Goal: Information Seeking & Learning: Find specific fact

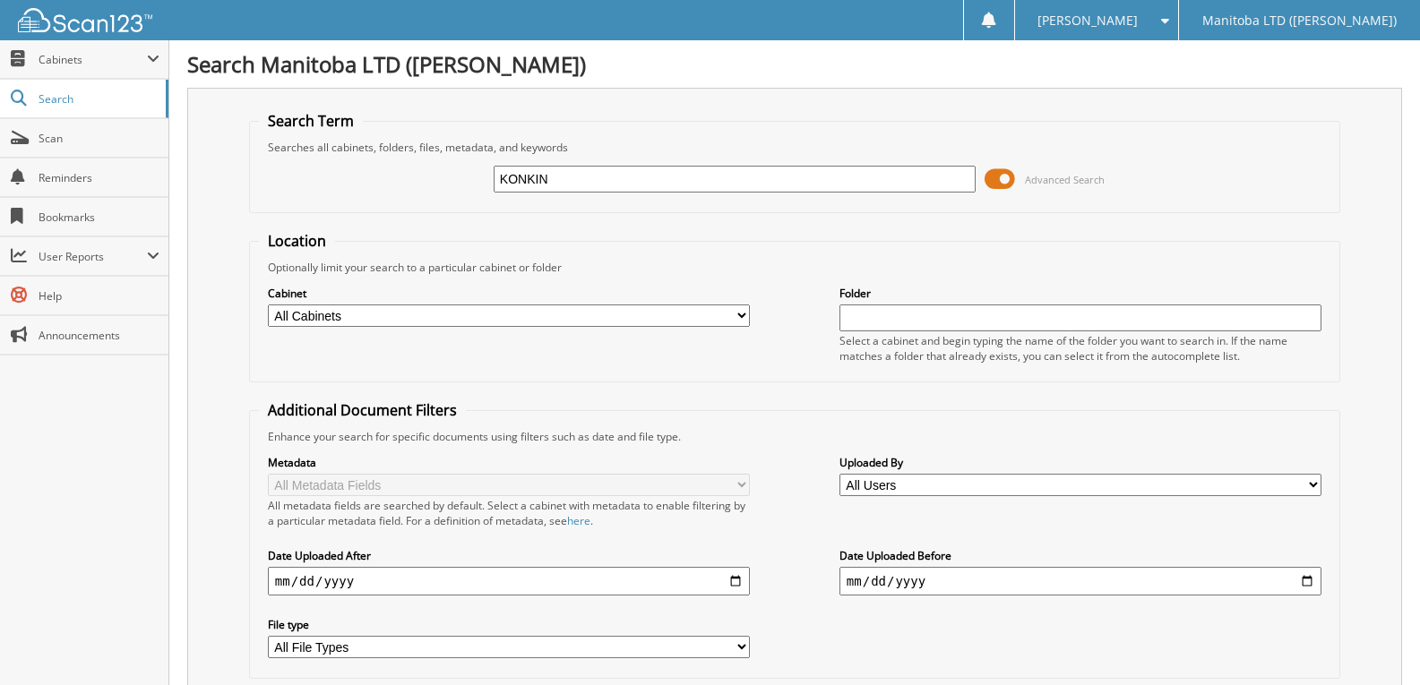
type input "KONKIN"
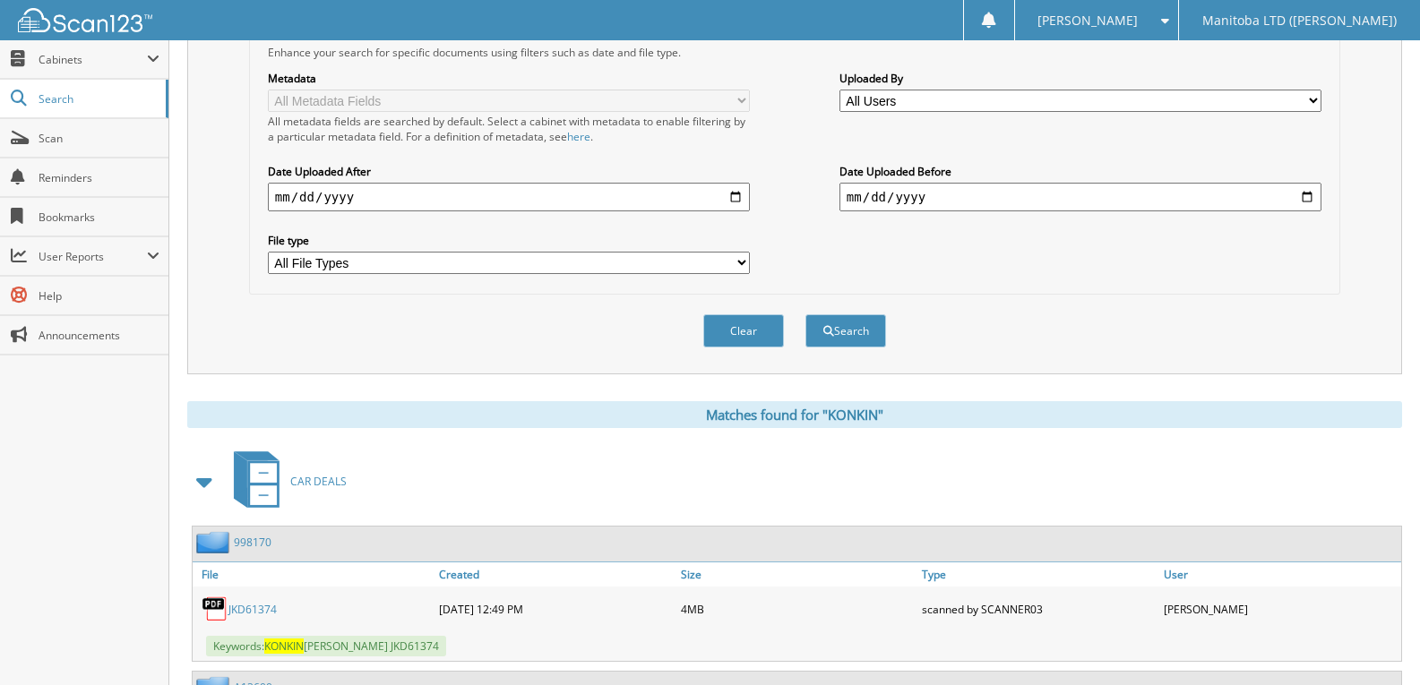
scroll to position [561, 0]
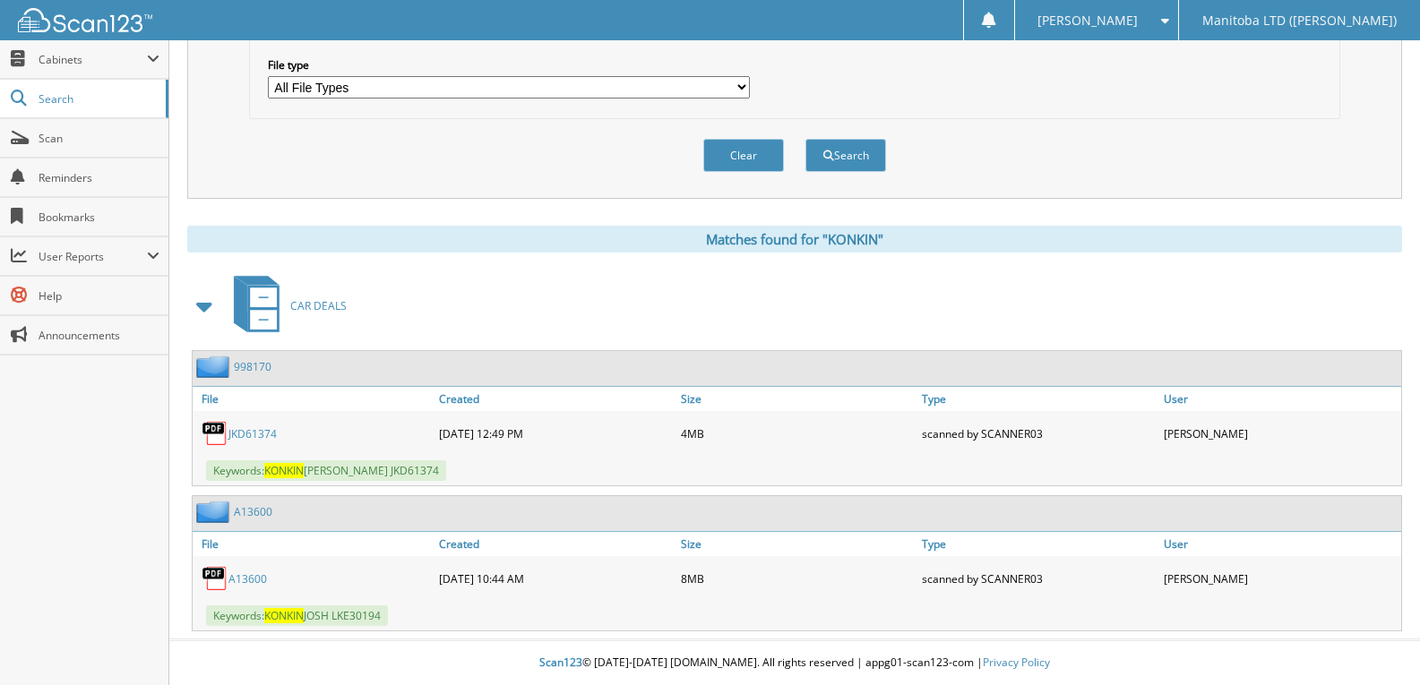
click at [244, 579] on link "A13600" at bounding box center [247, 578] width 39 height 15
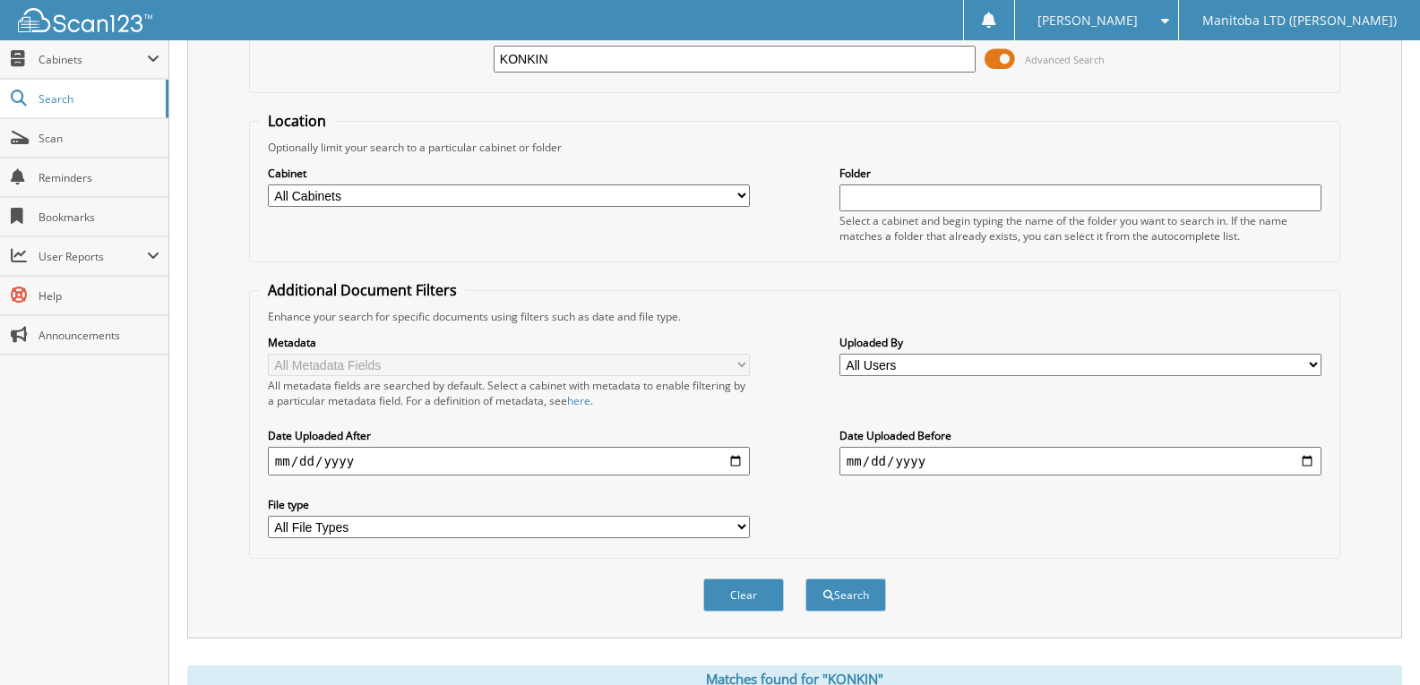
scroll to position [0, 0]
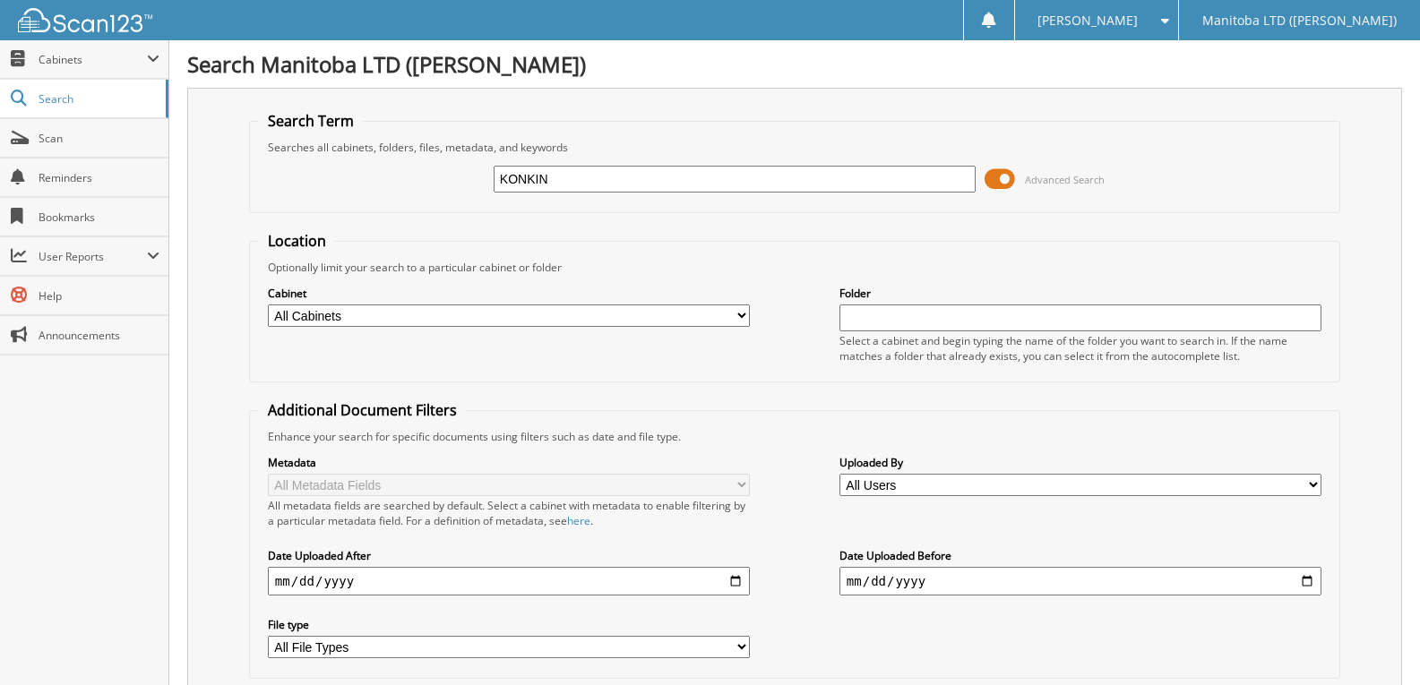
drag, startPoint x: 555, startPoint y: 180, endPoint x: 486, endPoint y: 185, distance: 70.1
click at [486, 185] on div "KONKIN Advanced Search" at bounding box center [794, 179] width 1071 height 48
type input "RONALD HEBERT"
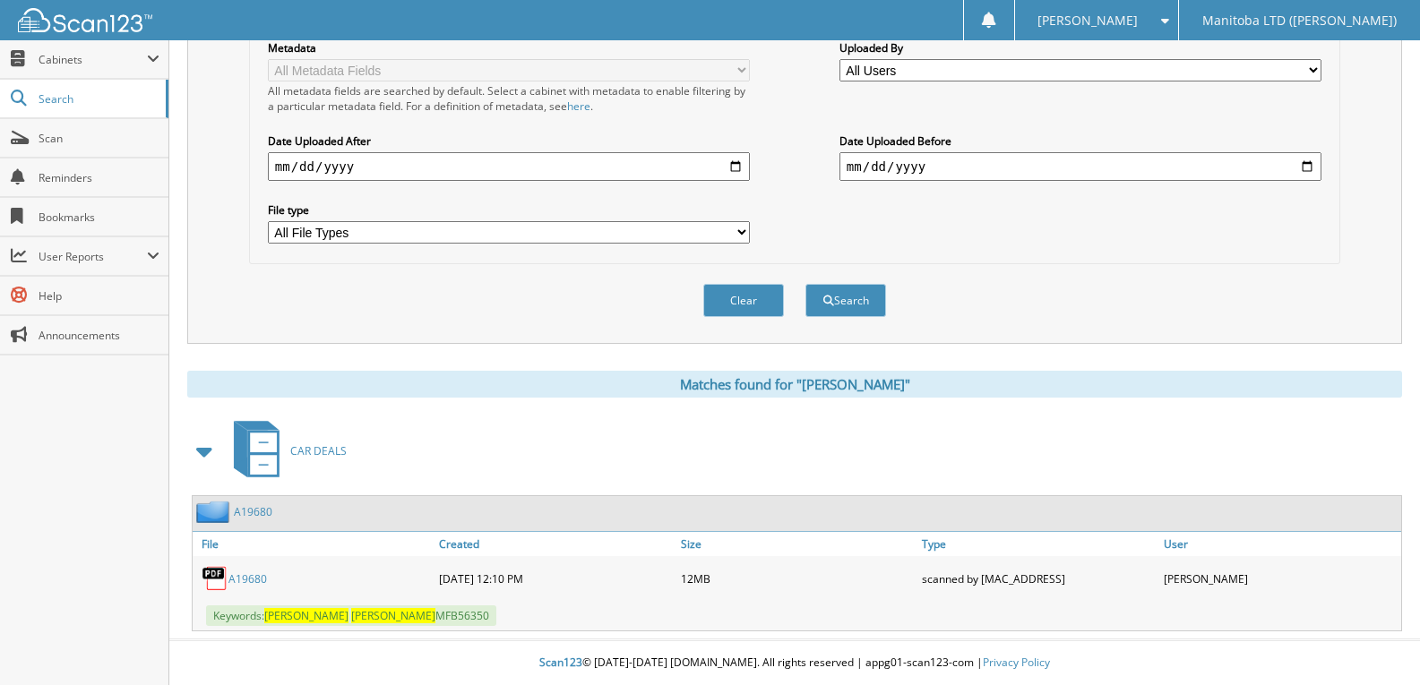
click at [242, 571] on link "A19680" at bounding box center [247, 578] width 39 height 15
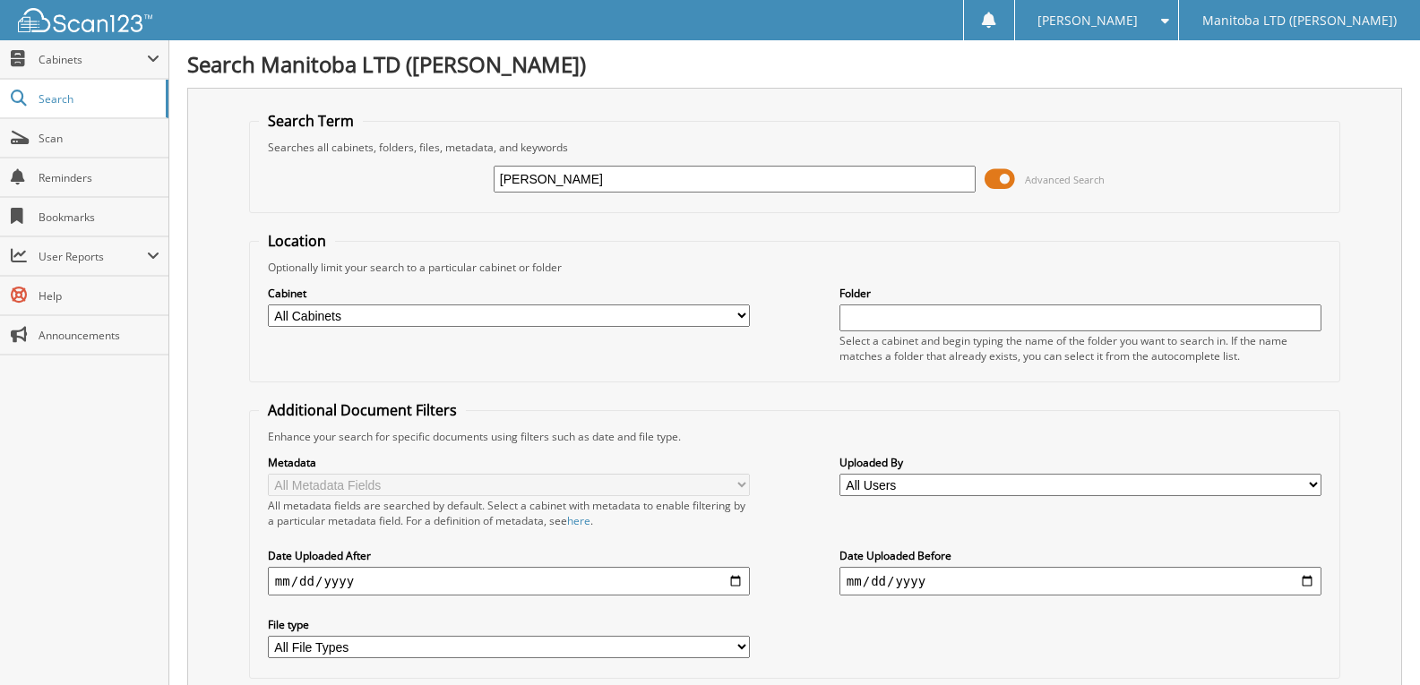
type input "[PERSON_NAME]"
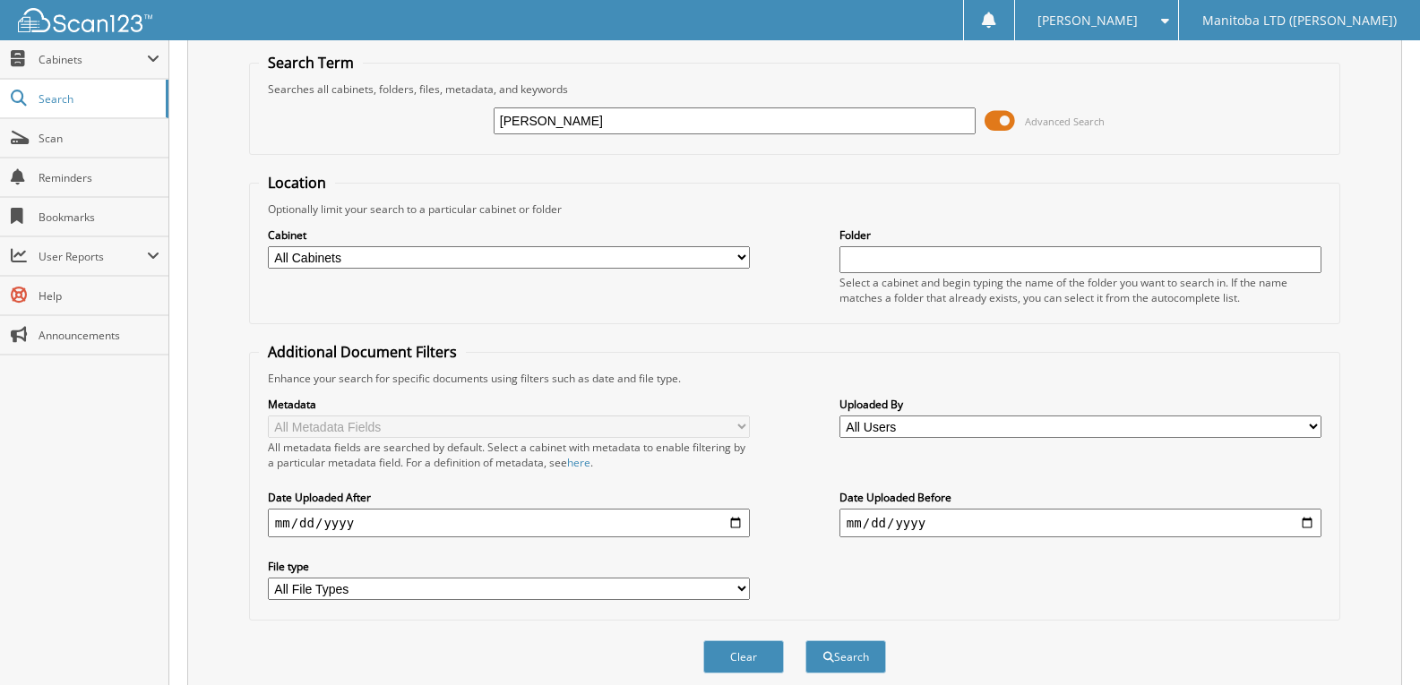
scroll to position [128, 0]
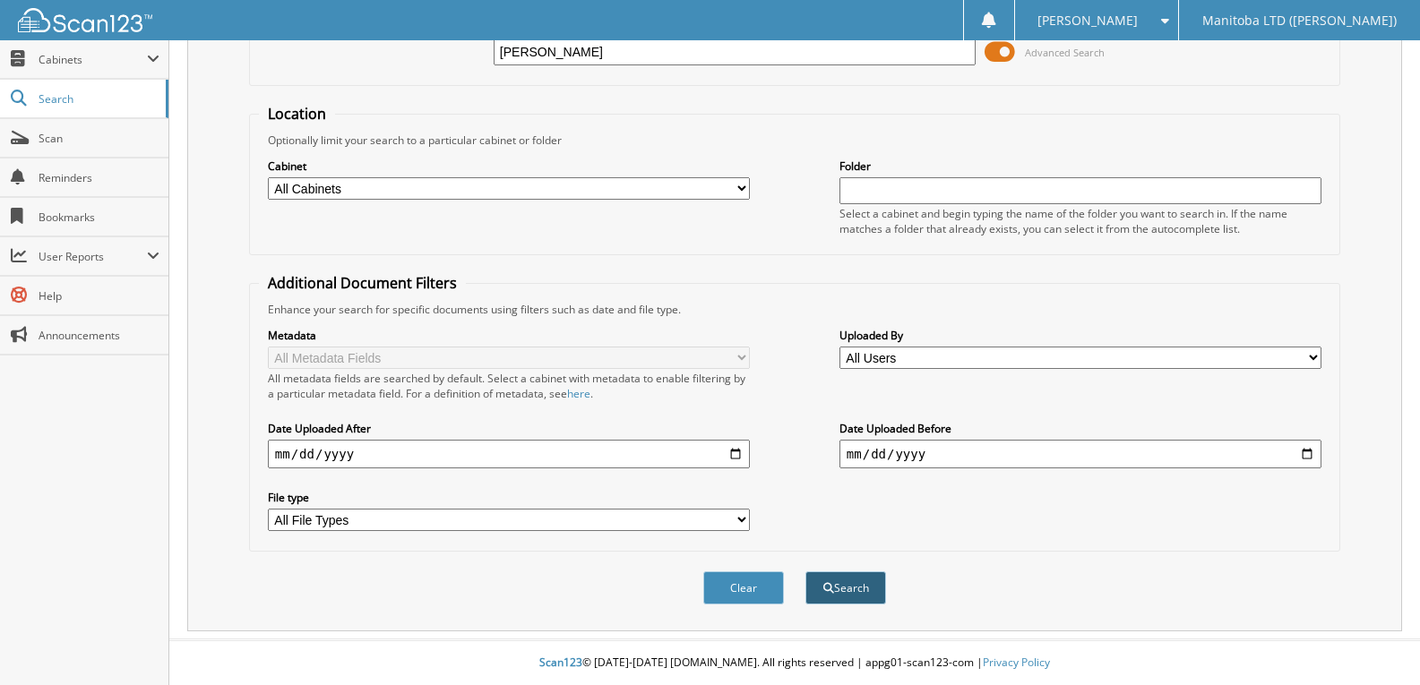
click at [834, 580] on button "Search" at bounding box center [845, 587] width 81 height 33
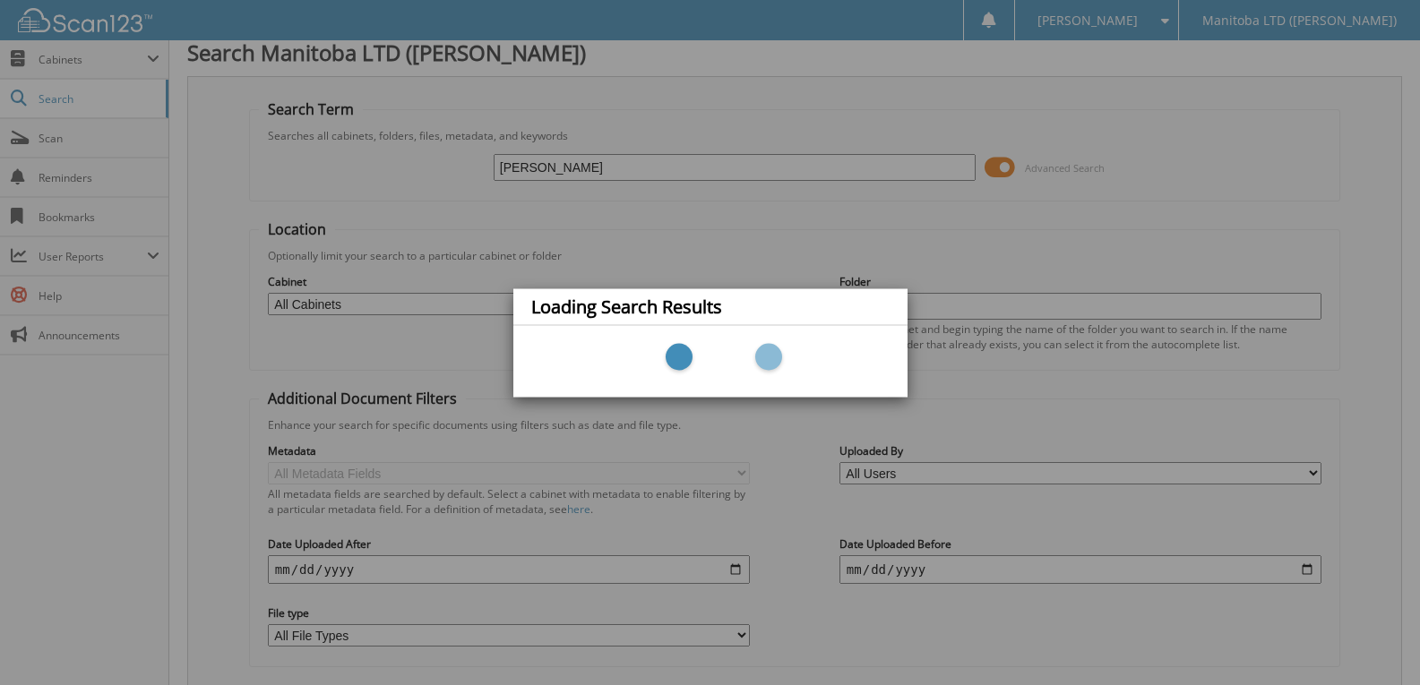
scroll to position [0, 0]
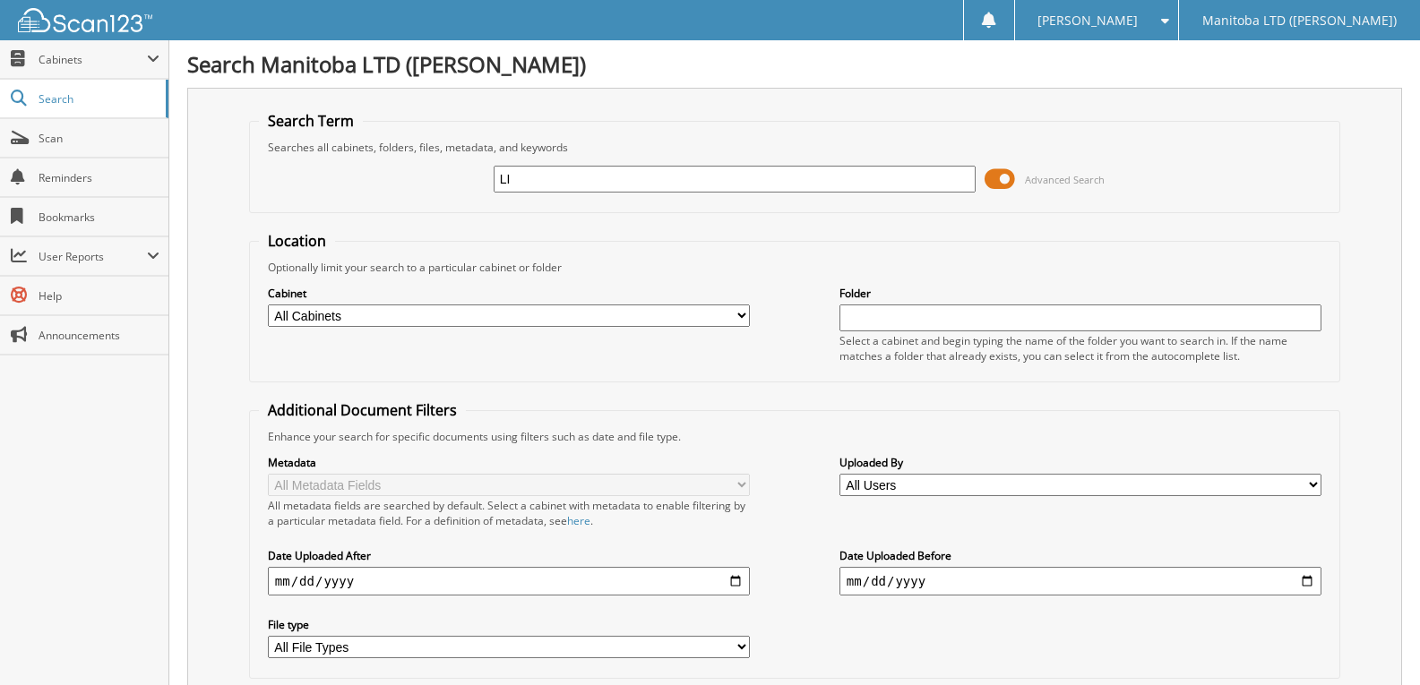
type input "LI"
type input "A34590"
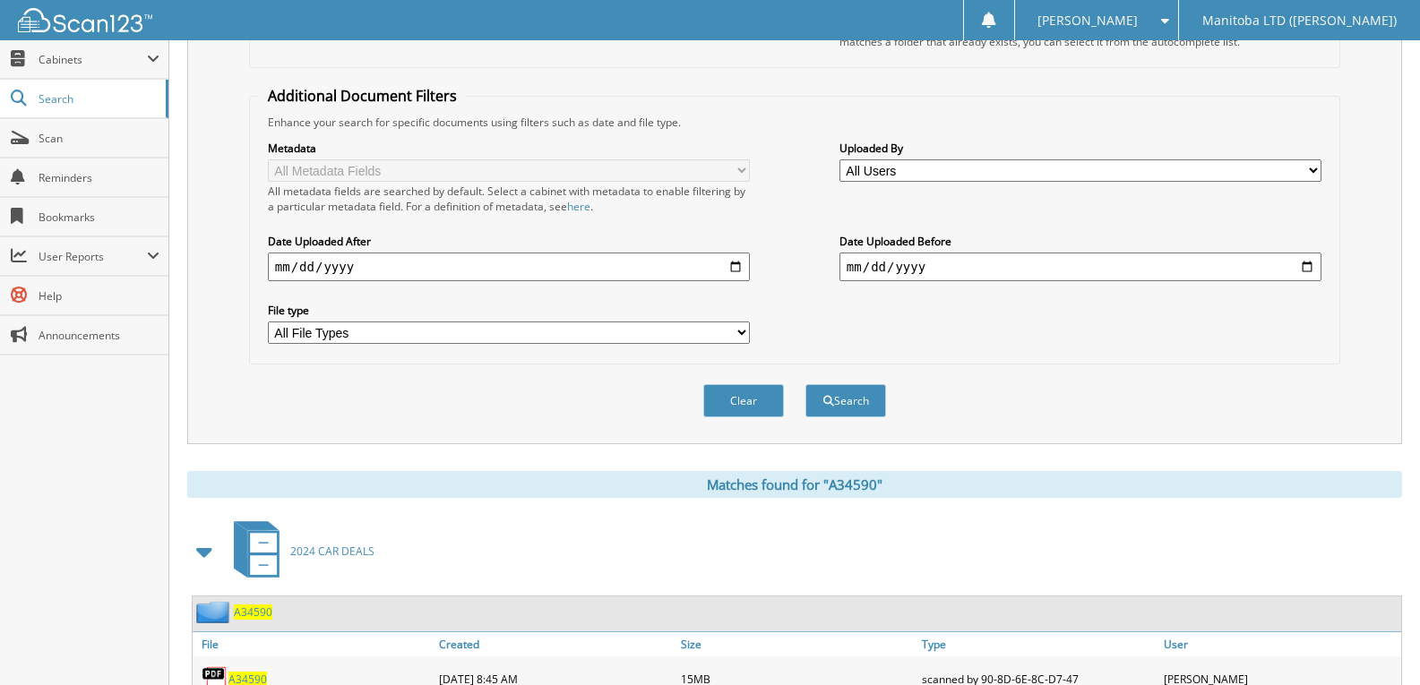
scroll to position [455, 0]
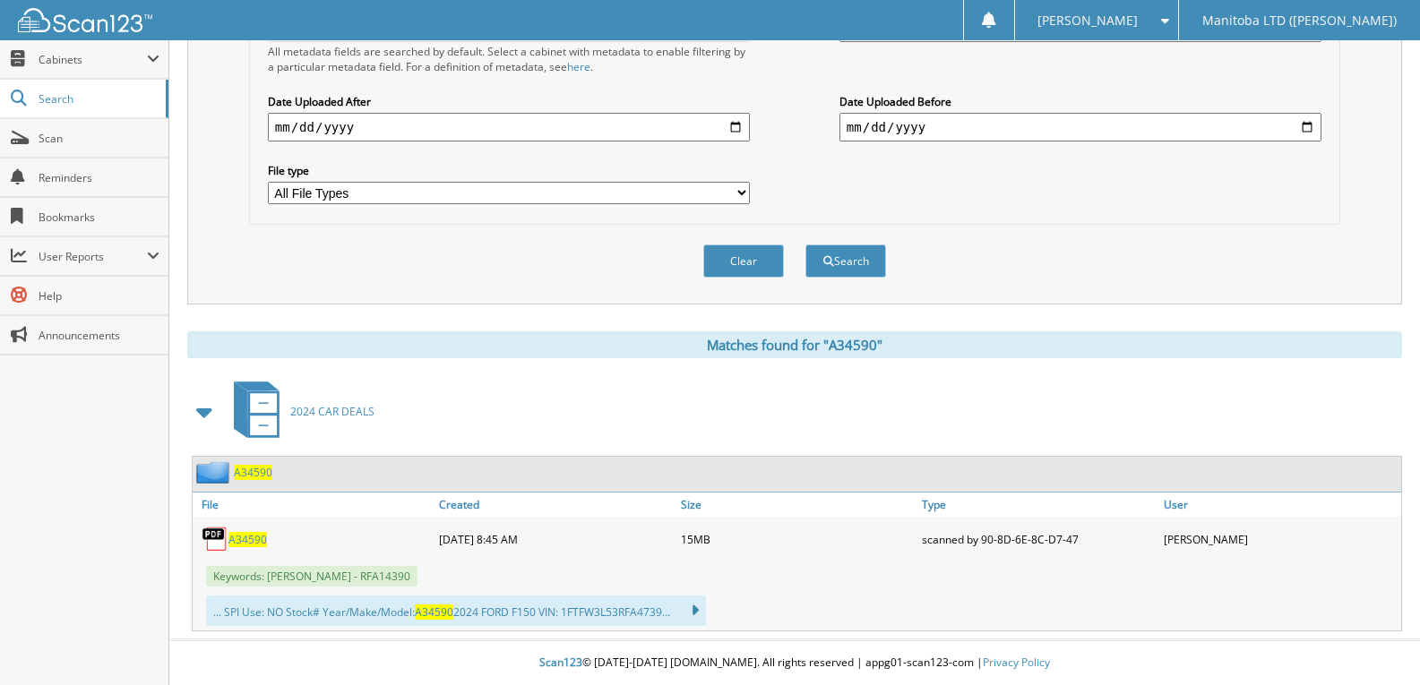
click at [241, 534] on span "A34590" at bounding box center [247, 539] width 39 height 15
